Goal: Navigation & Orientation: Find specific page/section

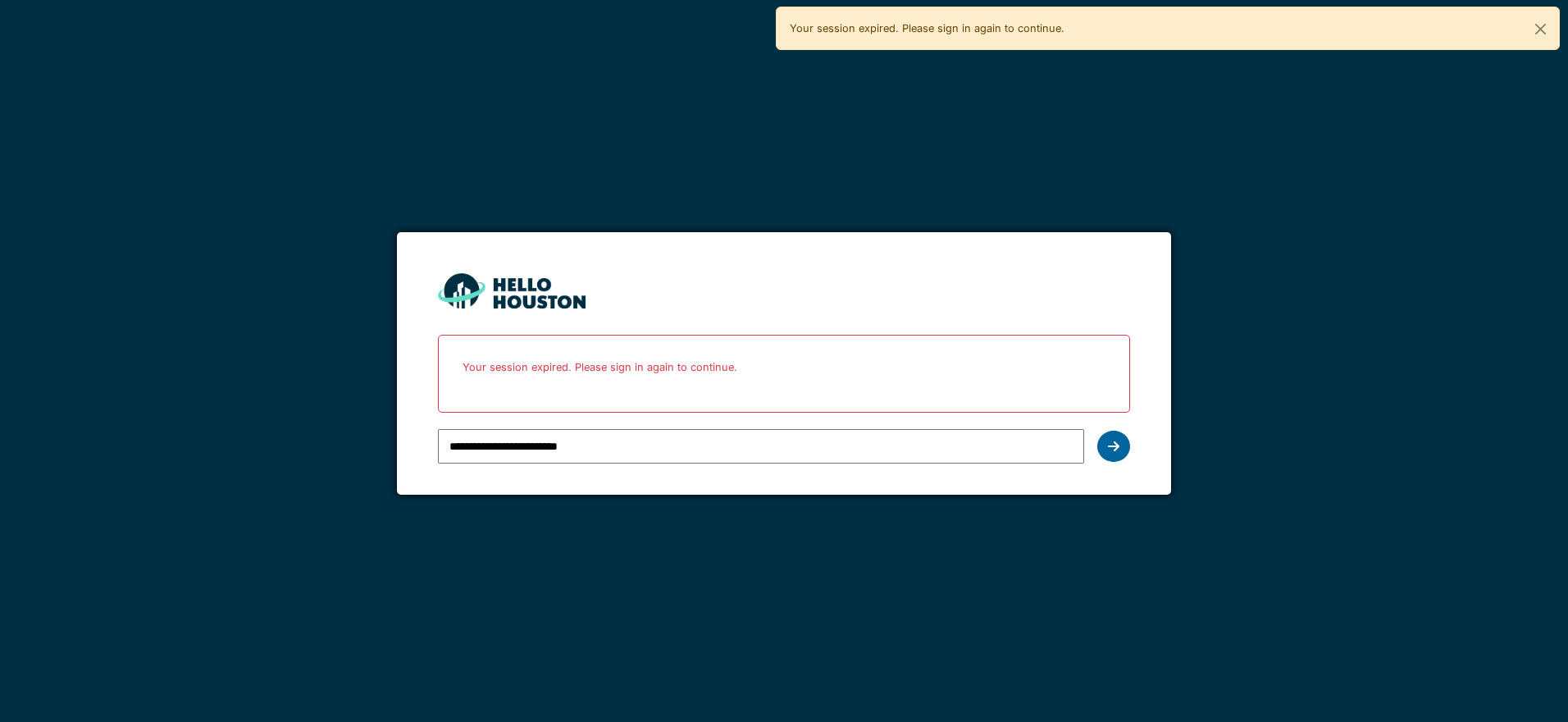
click at [1120, 441] on div at bounding box center [1113, 446] width 33 height 31
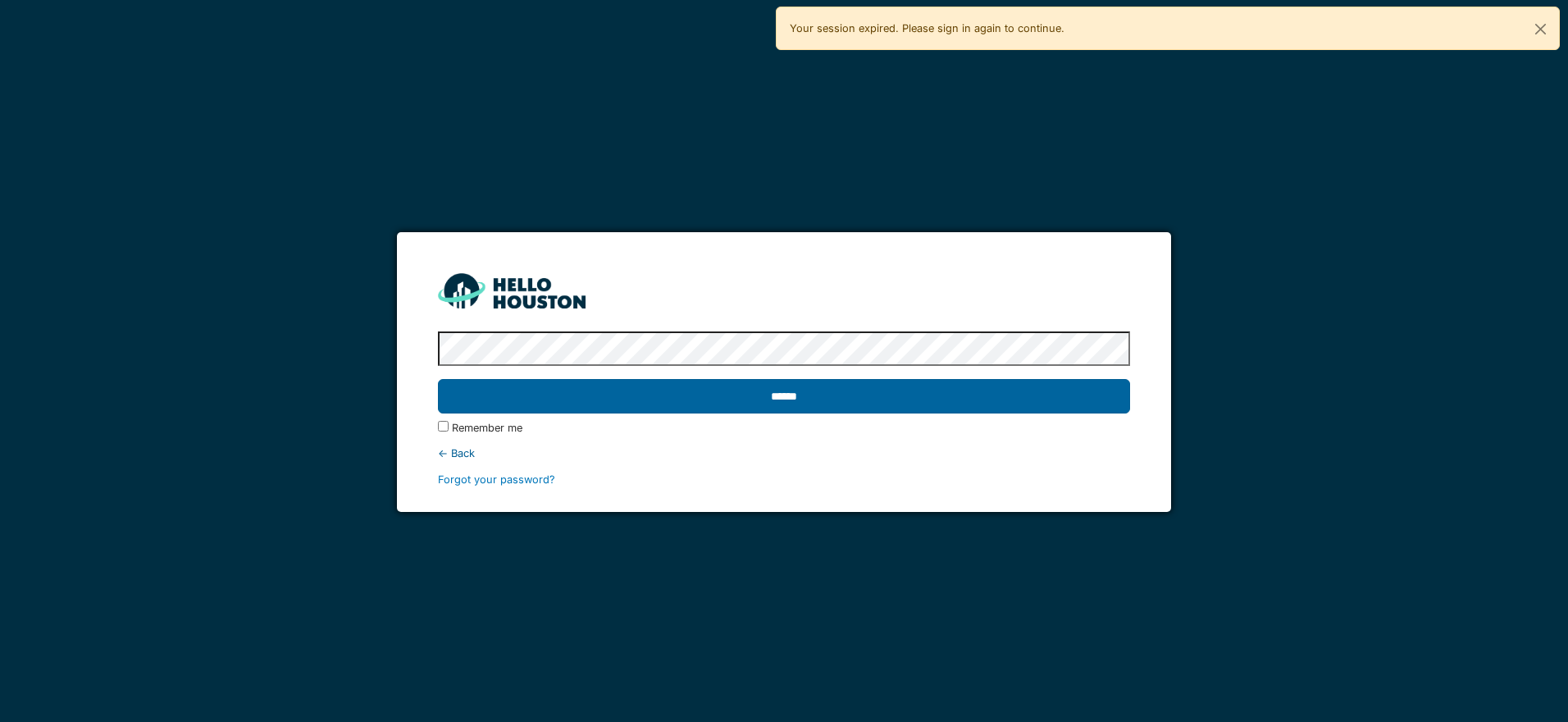
click at [753, 392] on input "******" at bounding box center [784, 396] width 691 height 35
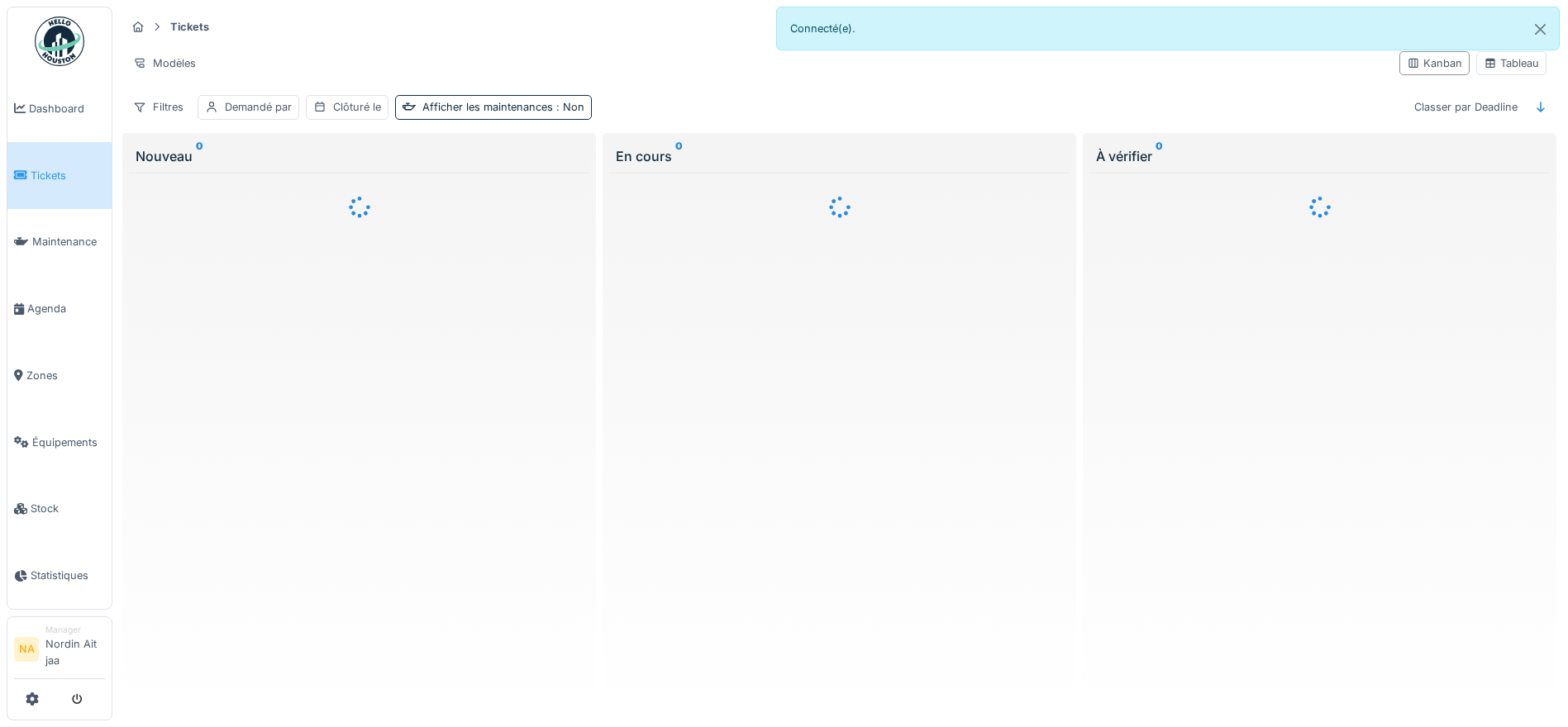
click at [55, 113] on span "Dashboard" at bounding box center [67, 109] width 76 height 16
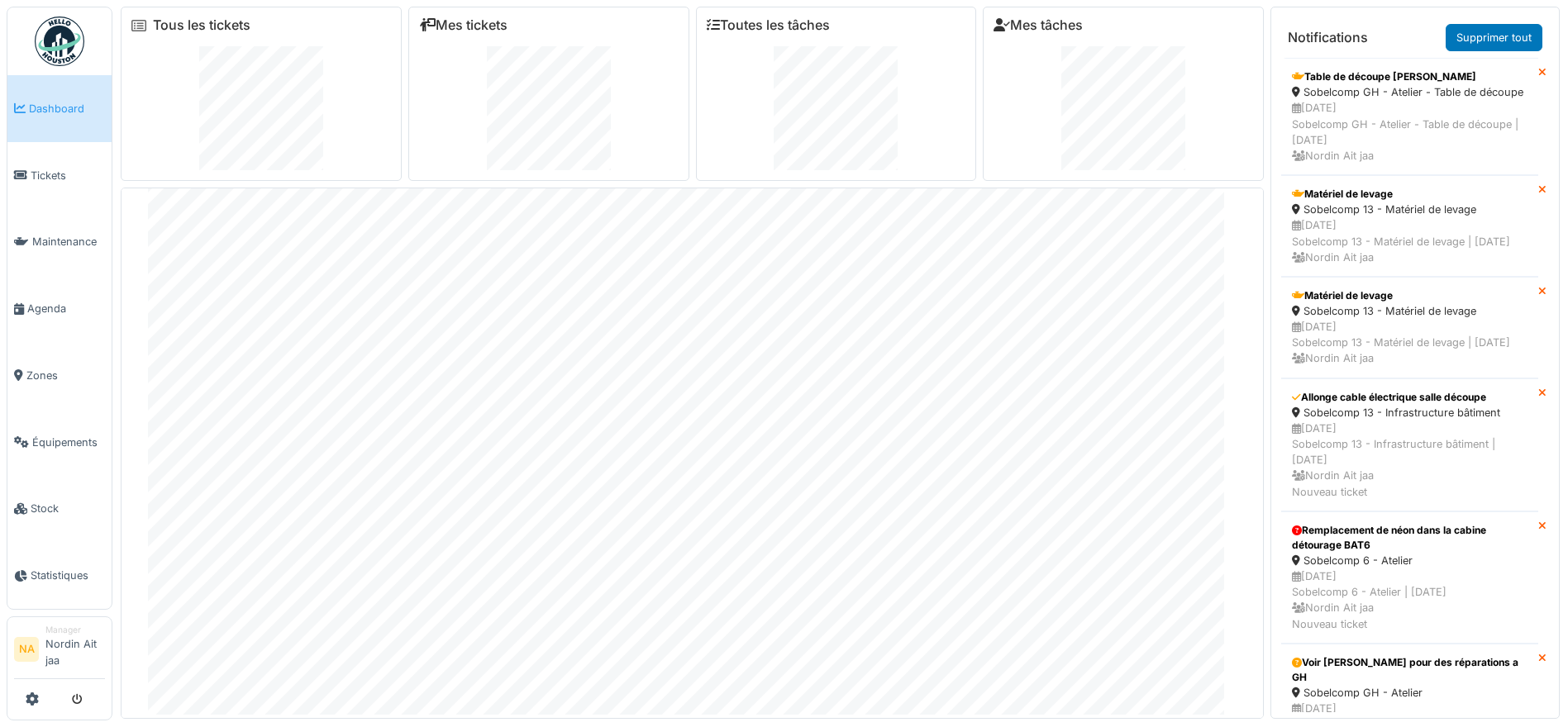
scroll to position [69, 0]
click at [75, 569] on span "Statistiques" at bounding box center [67, 576] width 75 height 16
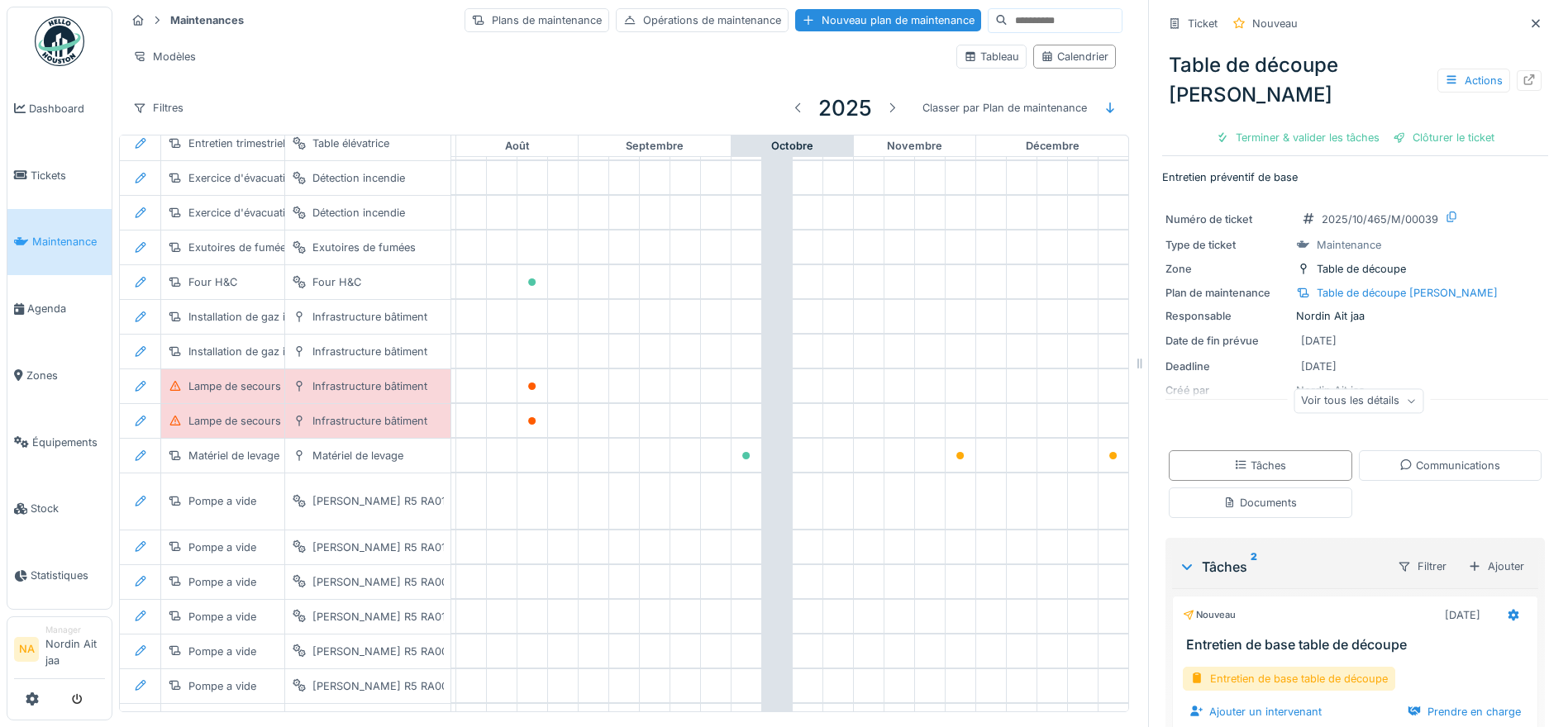
scroll to position [752, 993]
